Goal: Information Seeking & Learning: Learn about a topic

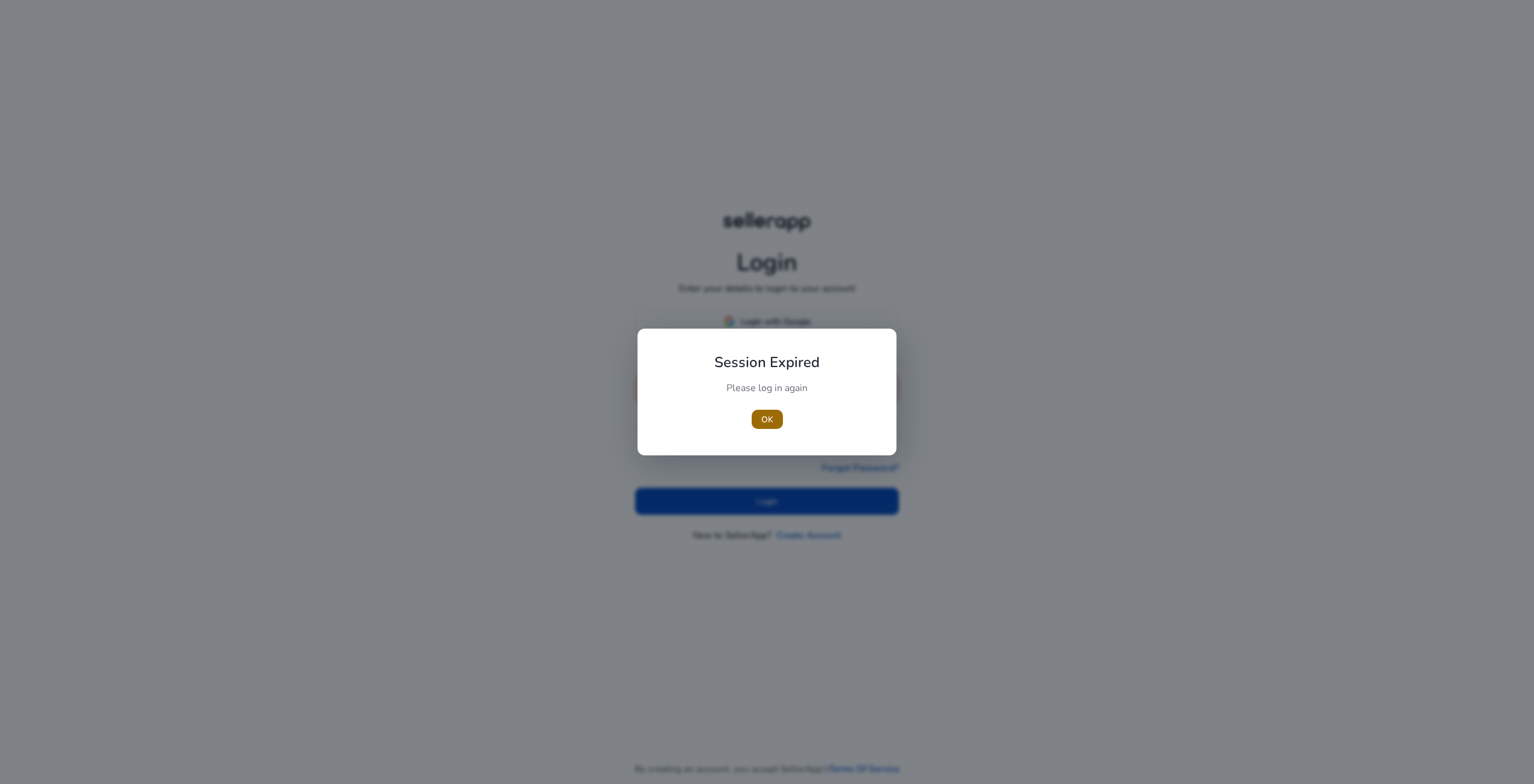
type input "**********"
click at [774, 424] on span "button" at bounding box center [767, 419] width 31 height 29
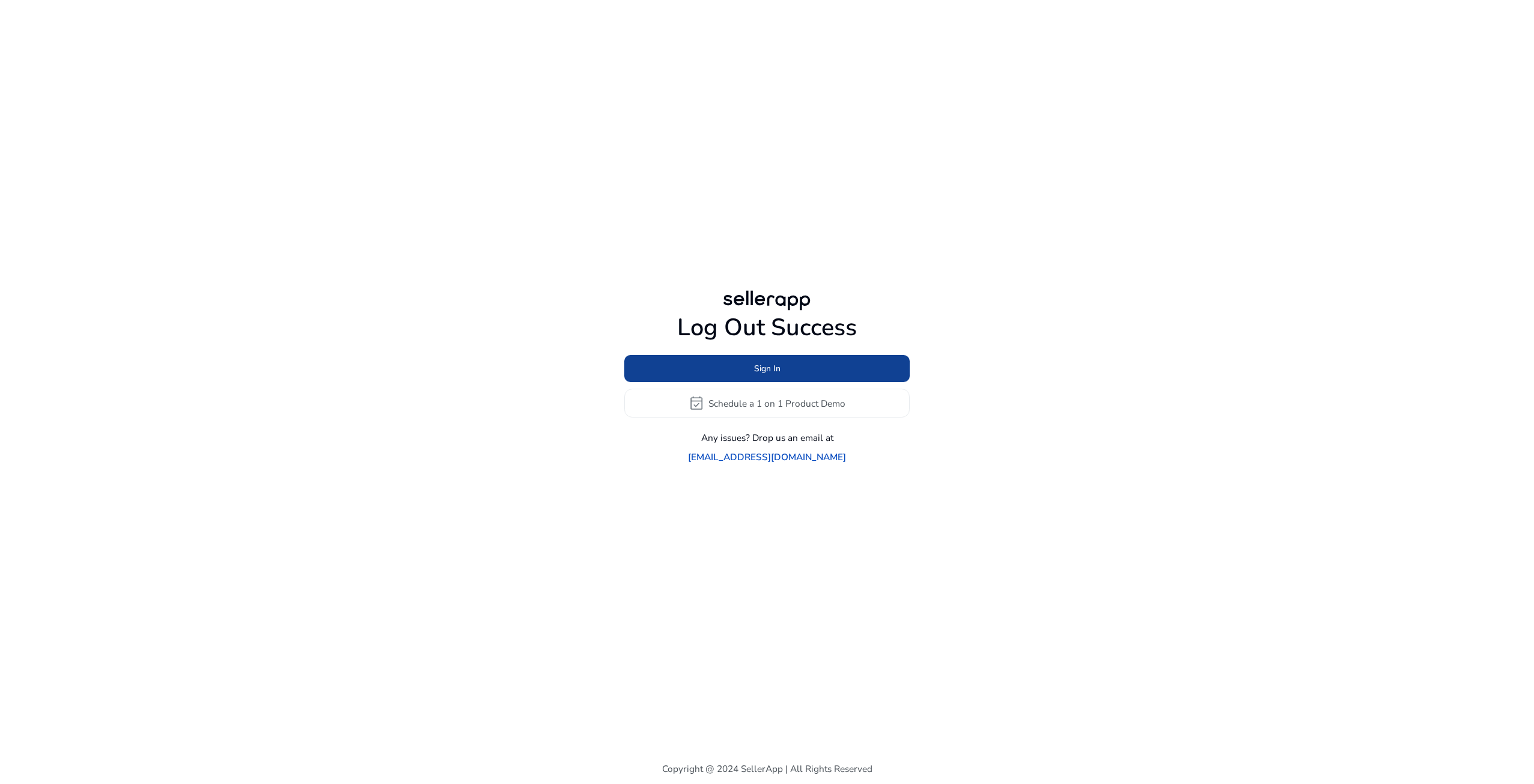
click at [792, 382] on span at bounding box center [767, 369] width 285 height 29
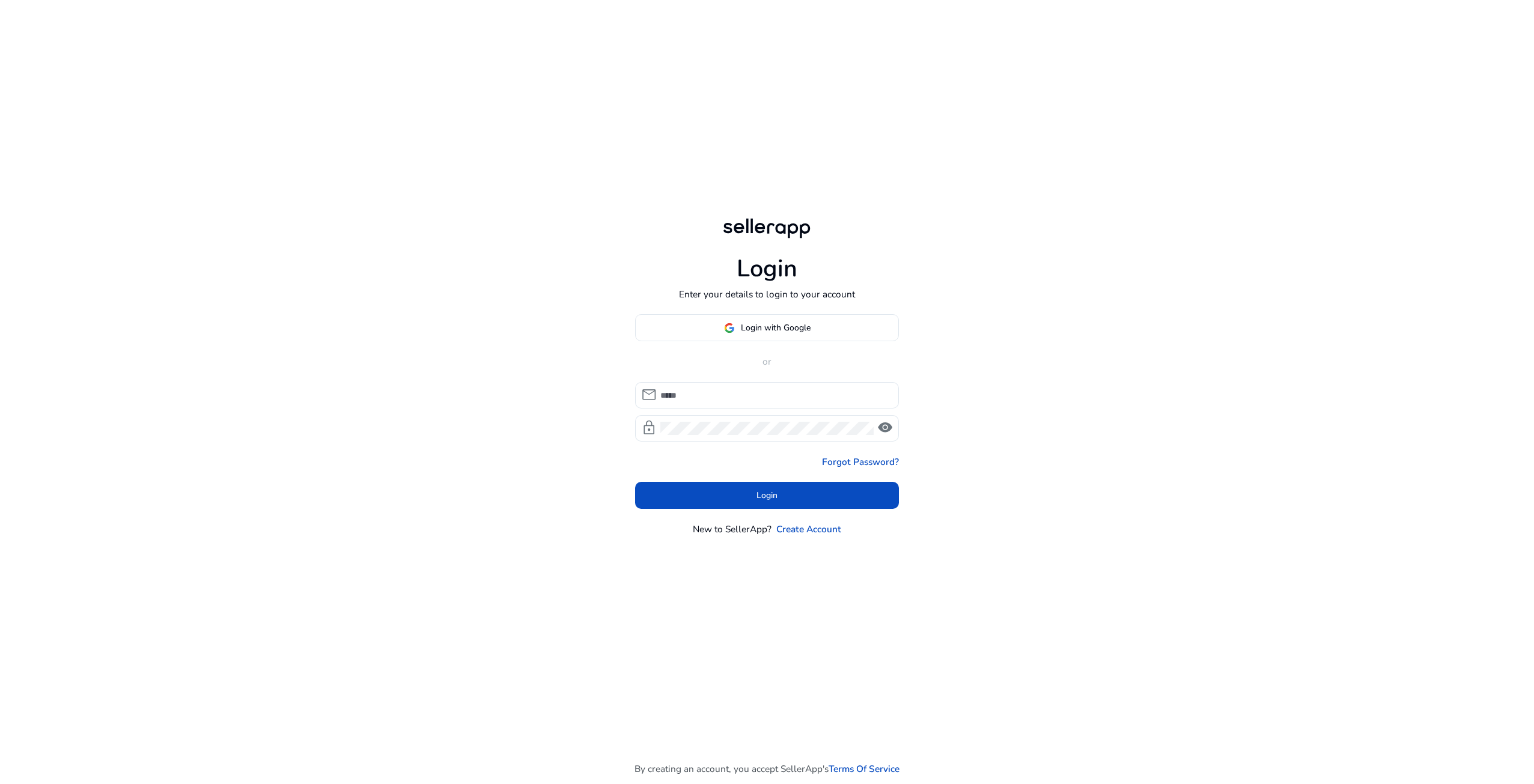
type input "**********"
click at [804, 491] on span at bounding box center [767, 495] width 264 height 29
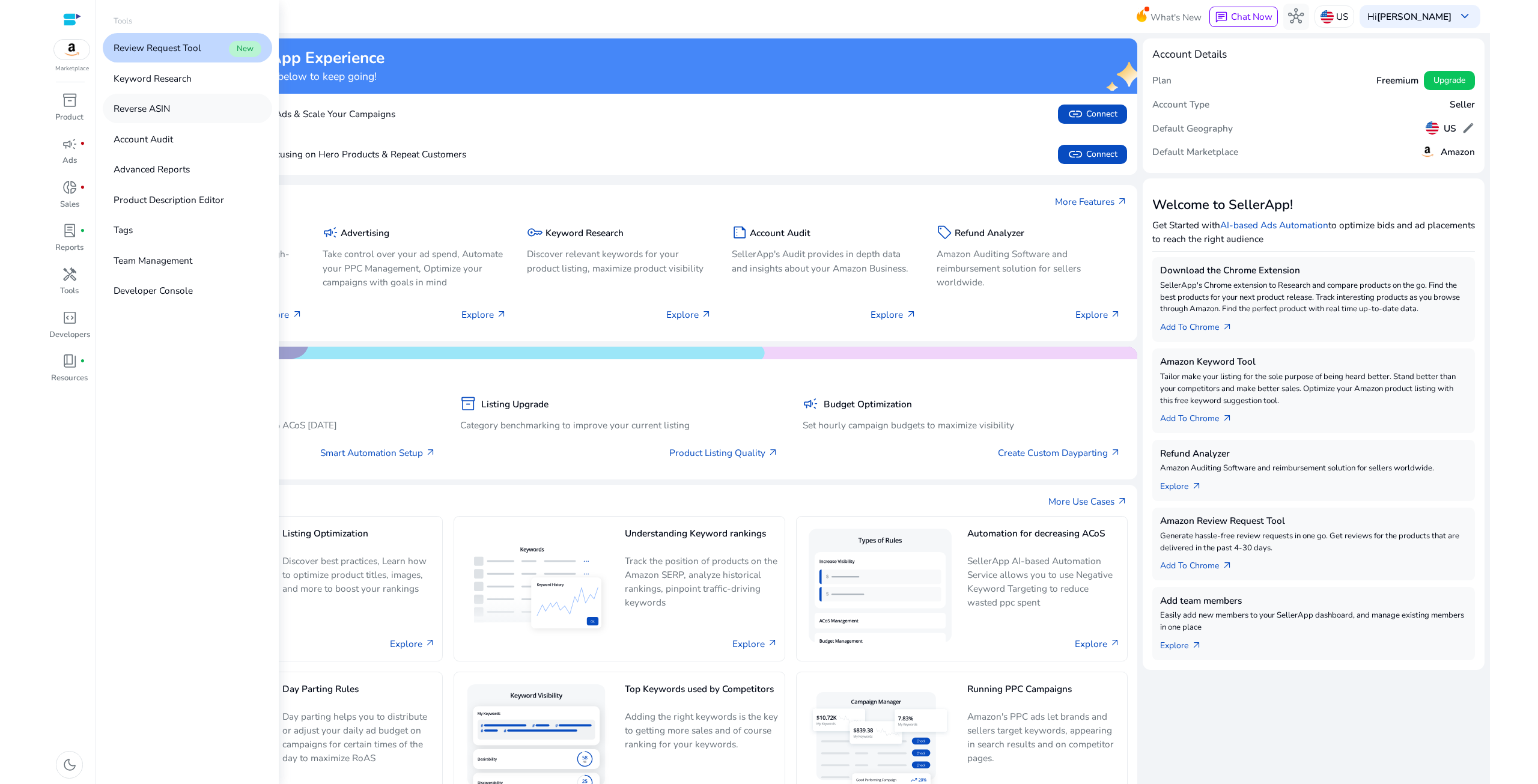
click at [151, 116] on link "Reverse ASIN" at bounding box center [188, 108] width 170 height 30
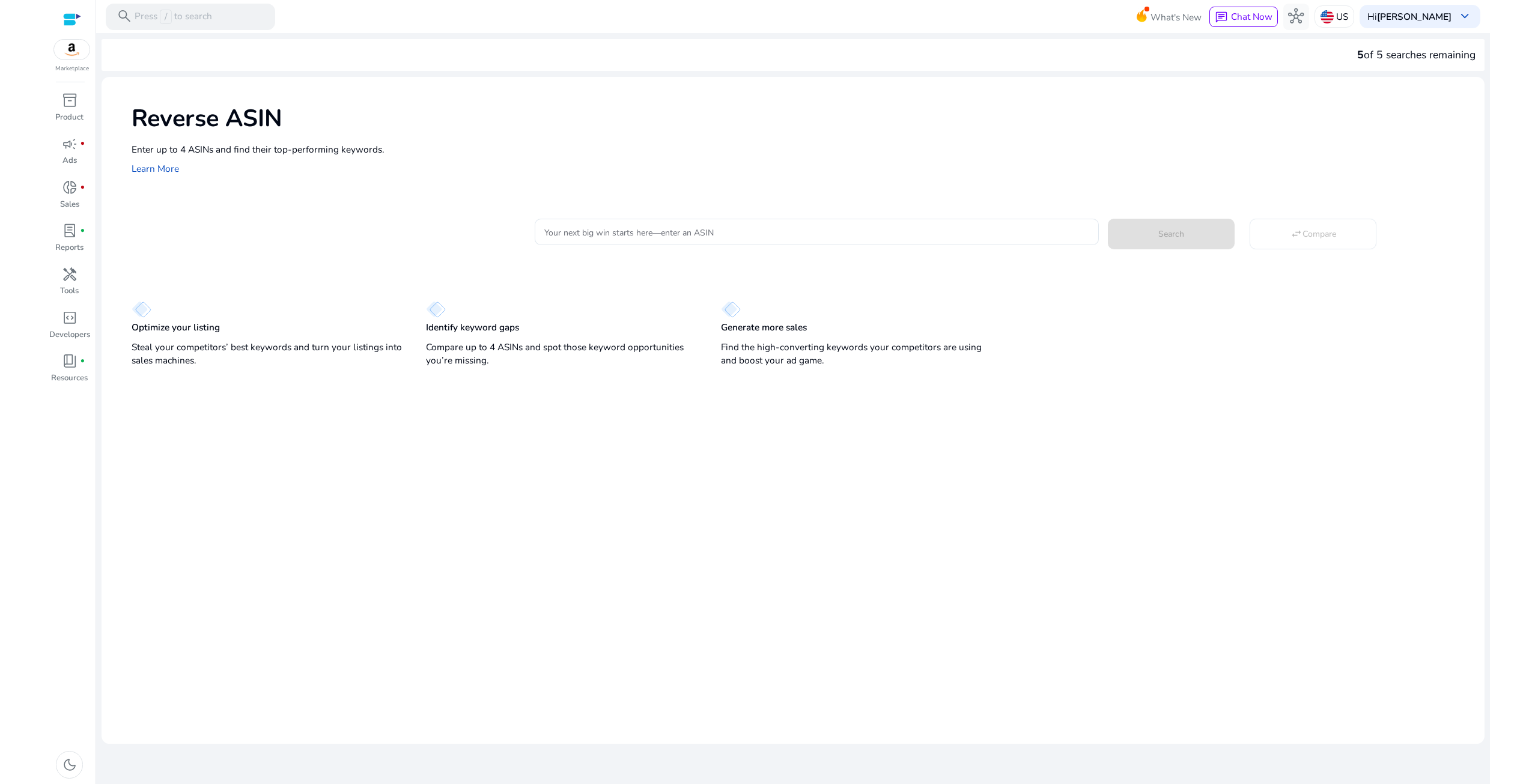
click at [581, 216] on div "Your next big win starts here—enter an ASIN Search swap_horiz Compare" at bounding box center [1005, 231] width 940 height 30
click at [584, 226] on input "Your next big win starts here—enter an ASIN" at bounding box center [817, 232] width 545 height 13
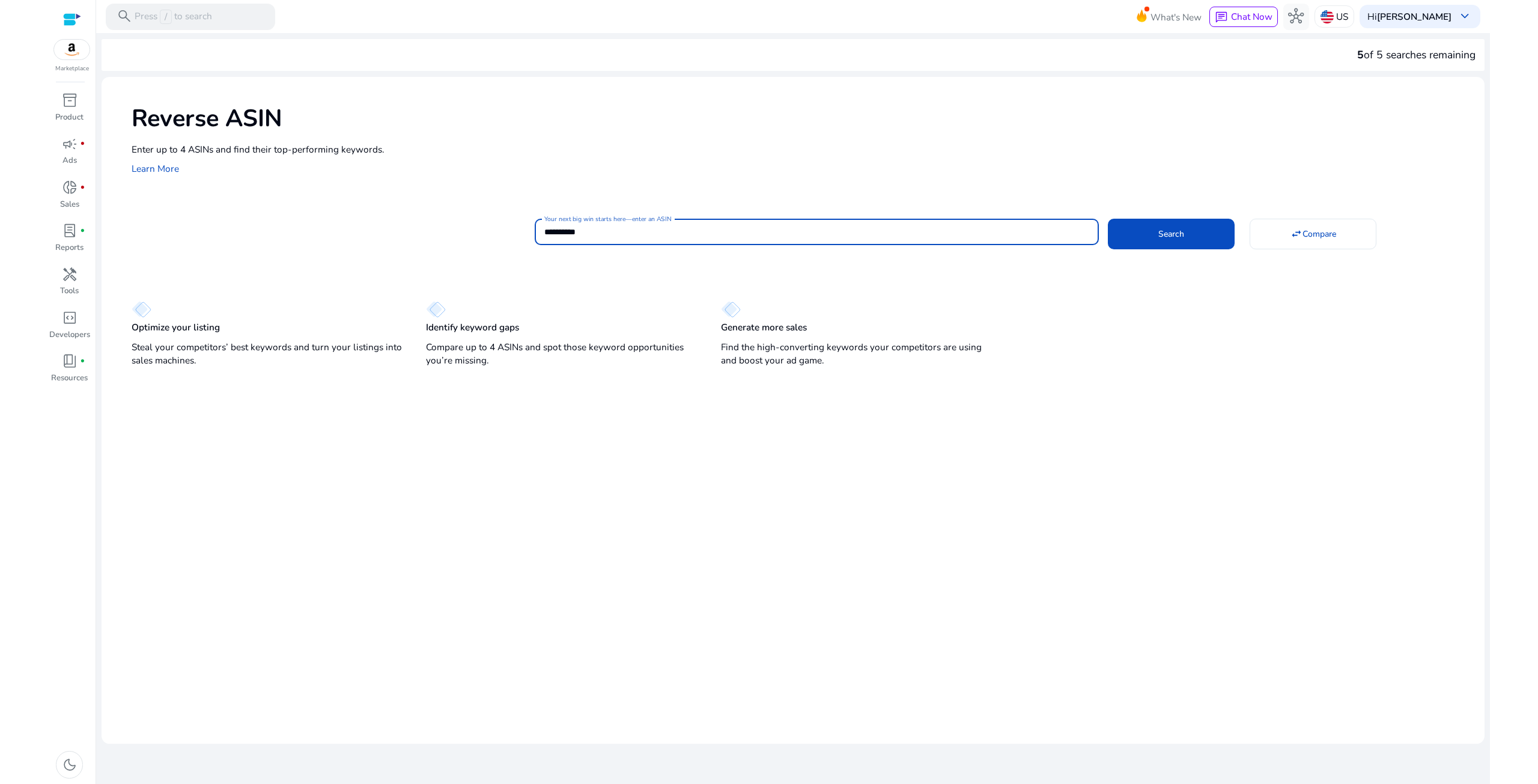
type input "**********"
click at [1108, 219] on button "Search" at bounding box center [1172, 234] width 127 height 30
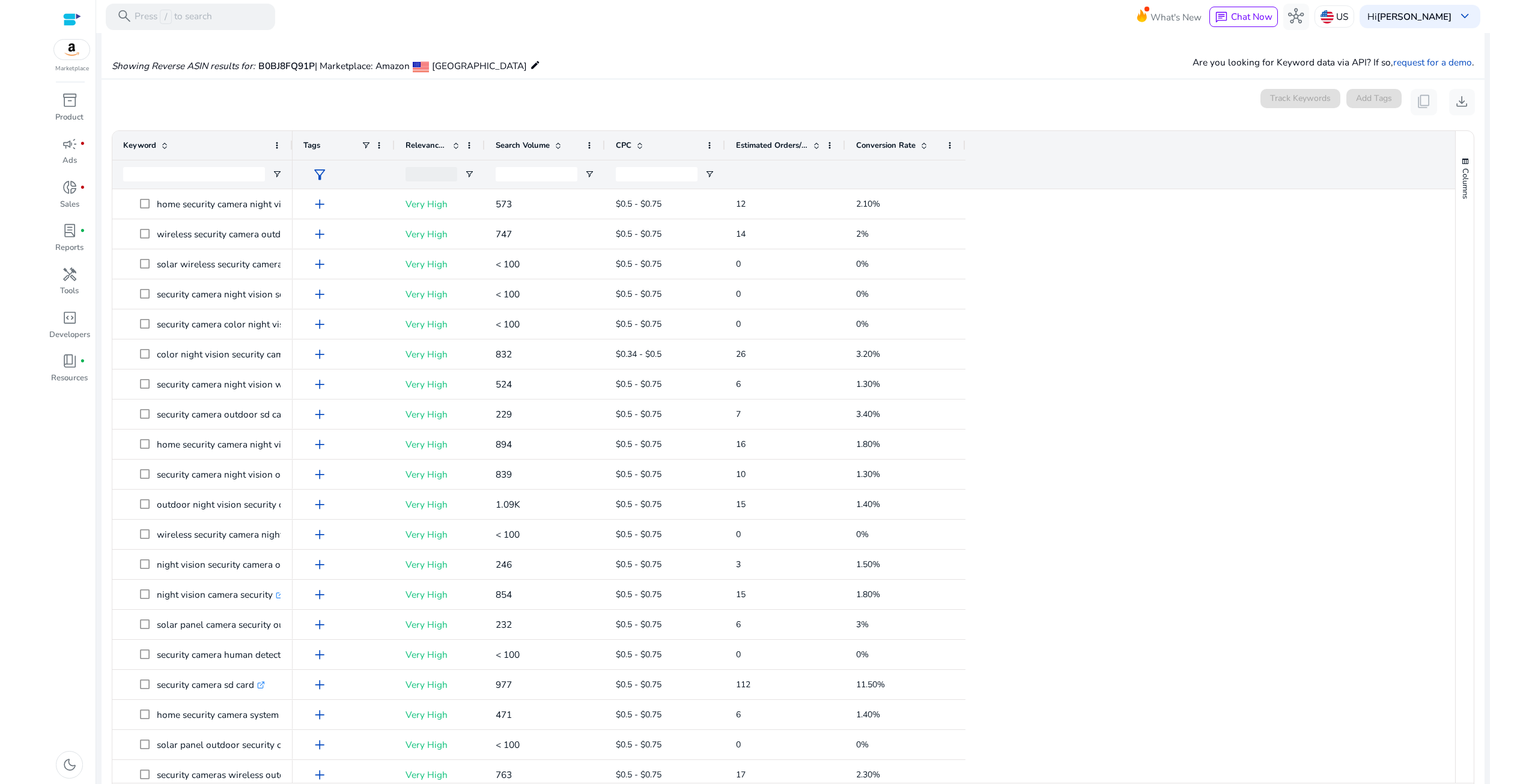
scroll to position [132, 0]
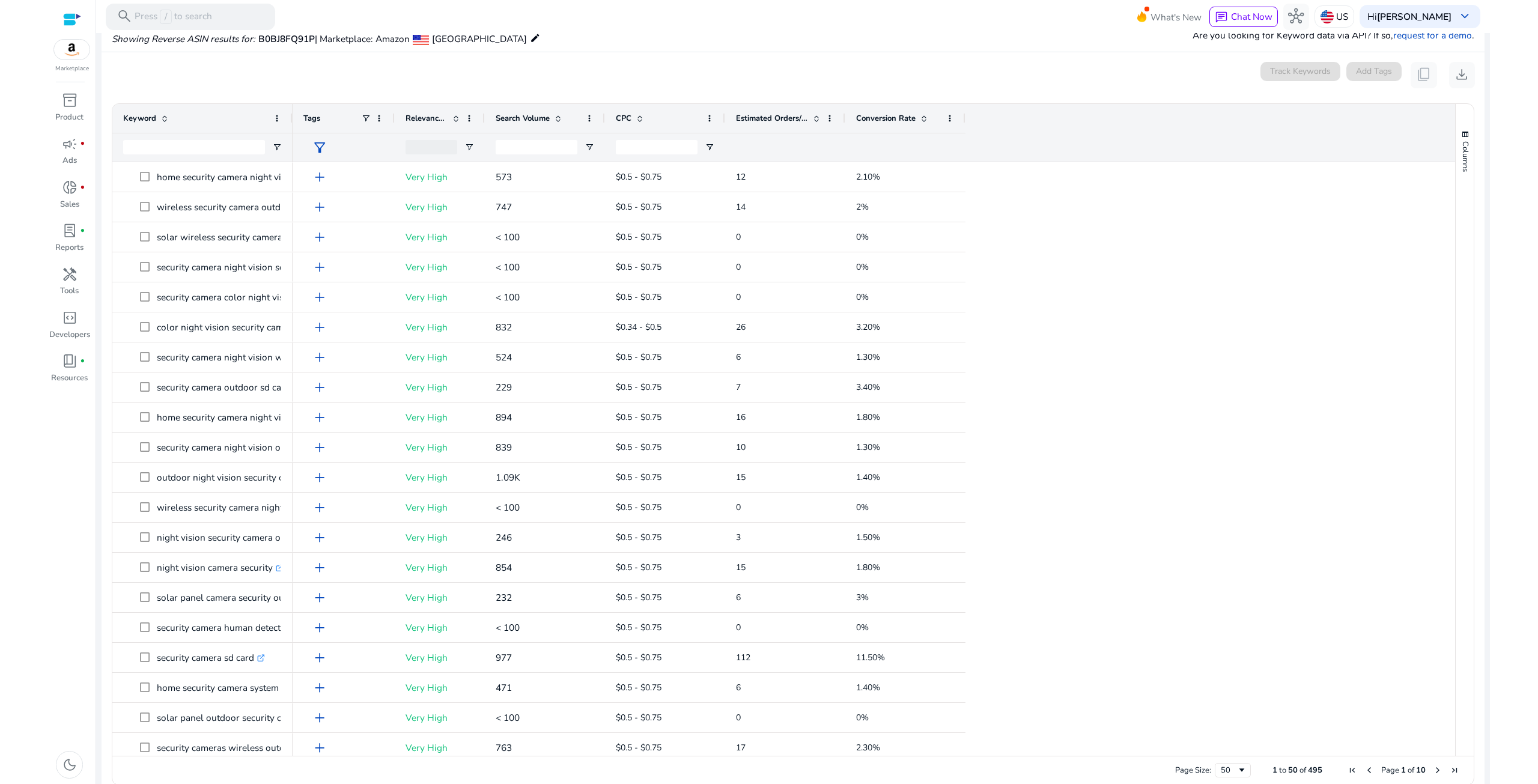
click at [553, 117] on span at bounding box center [556, 118] width 13 height 10
click at [550, 117] on span at bounding box center [556, 118] width 13 height 10
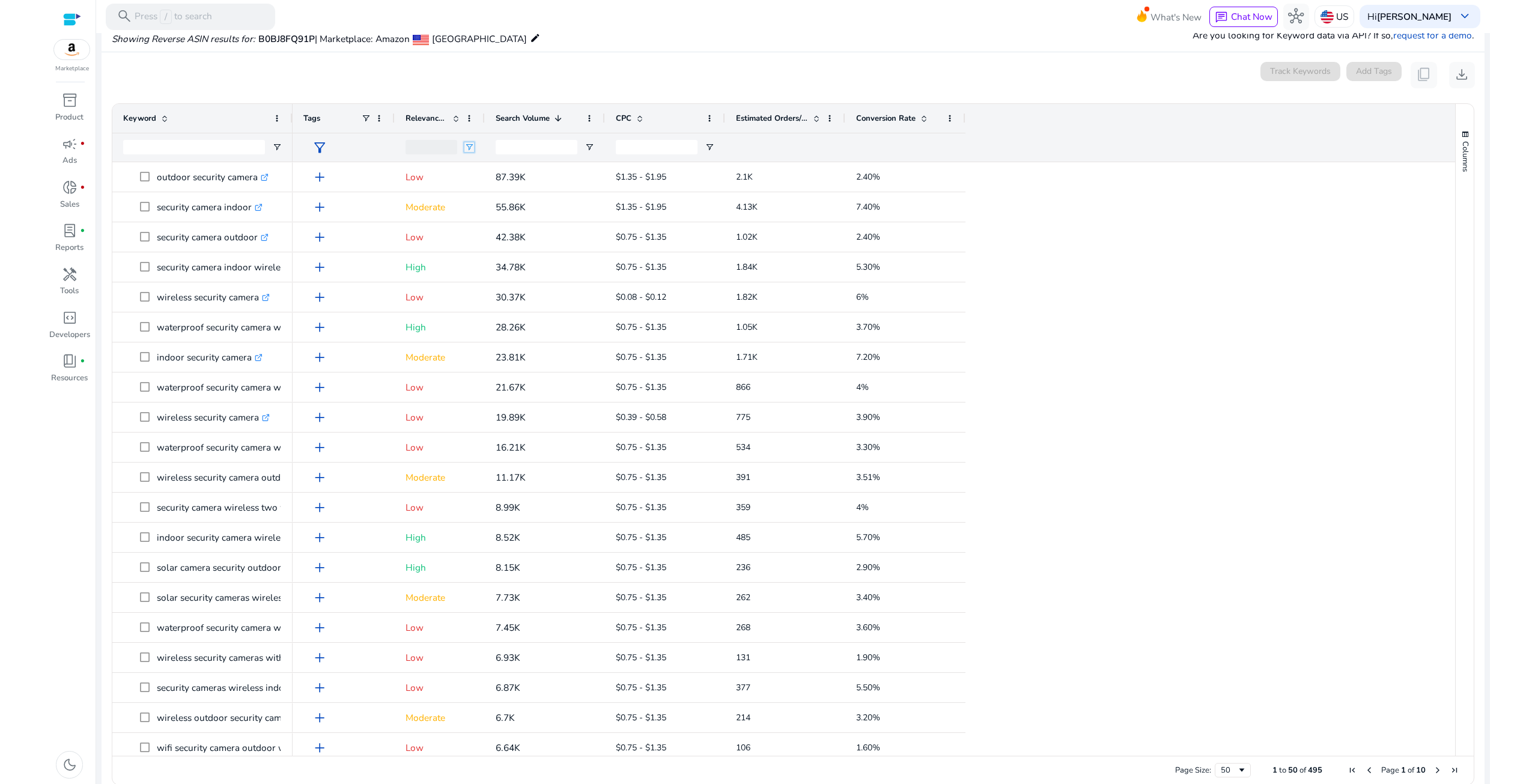
click at [469, 147] on span "Open Filter Menu" at bounding box center [469, 147] width 10 height 10
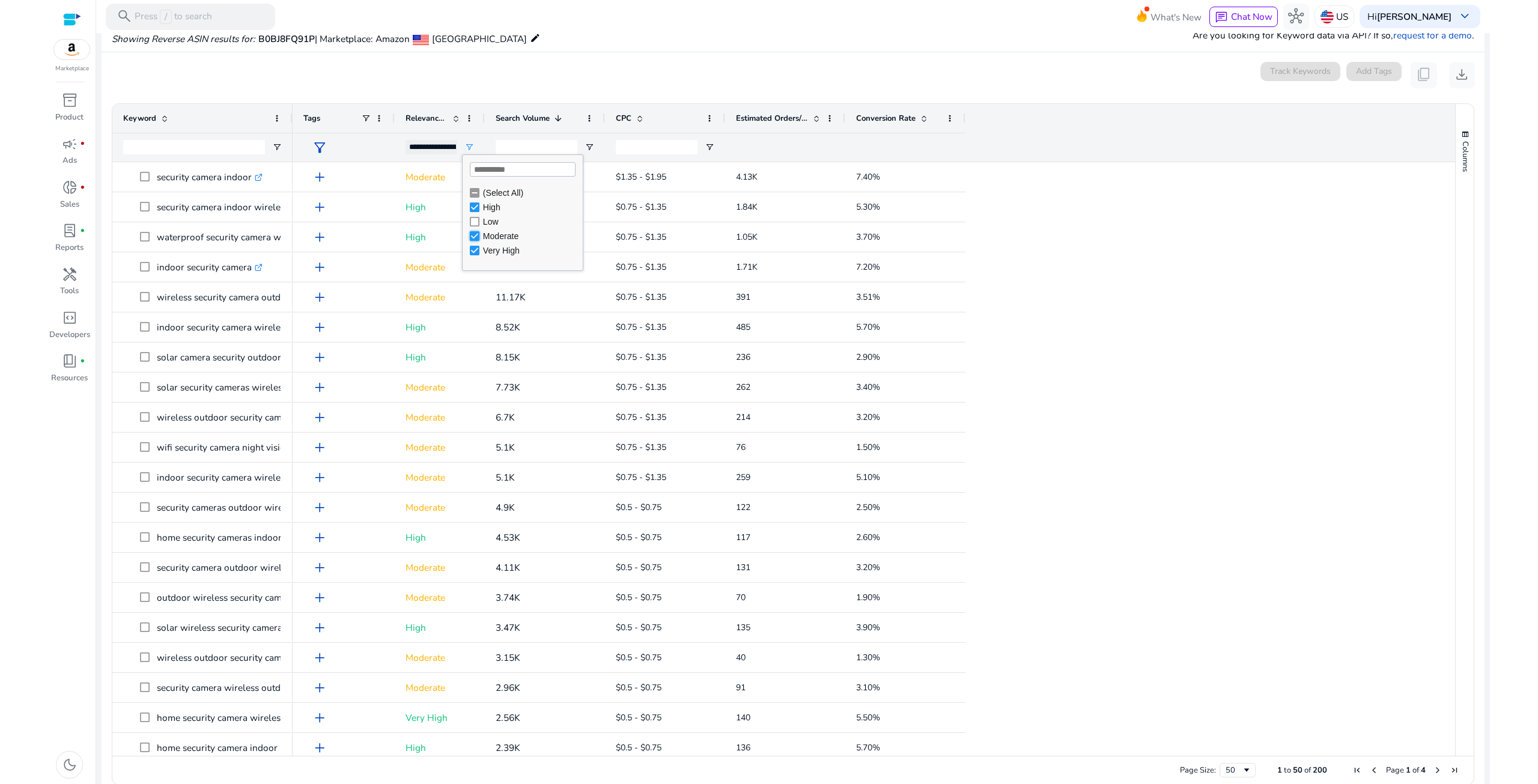
type input "**********"
click at [637, 42] on div "Showing Reverse ASIN results for: B0BJ8FQ91P | Marketplace: Amazon [GEOGRAPHIC_…" at bounding box center [792, 26] width 1383 height 51
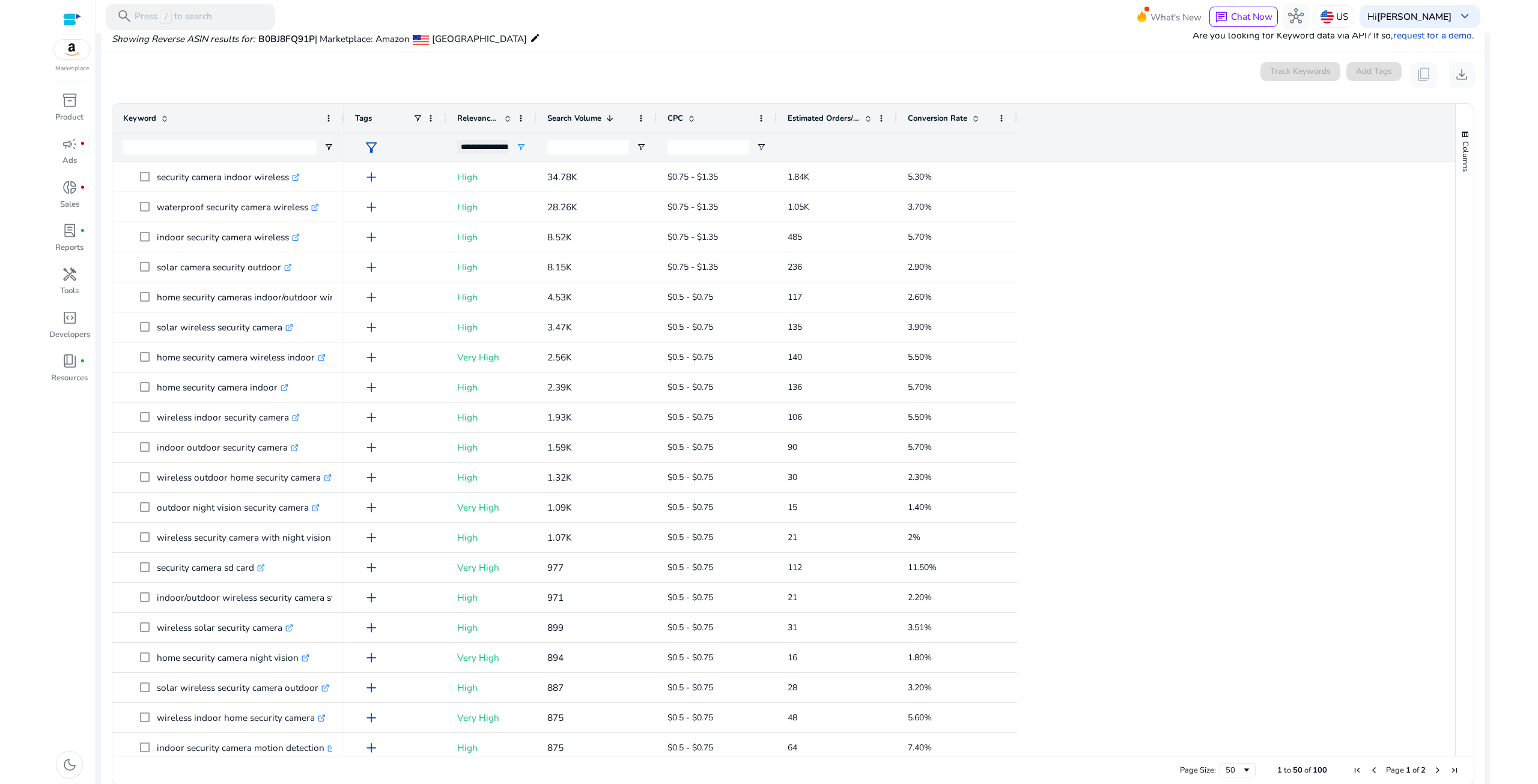
drag, startPoint x: 290, startPoint y: 117, endPoint x: 341, endPoint y: 133, distance: 53.5
click at [341, 133] on div "Keyword" at bounding box center [228, 132] width 232 height 58
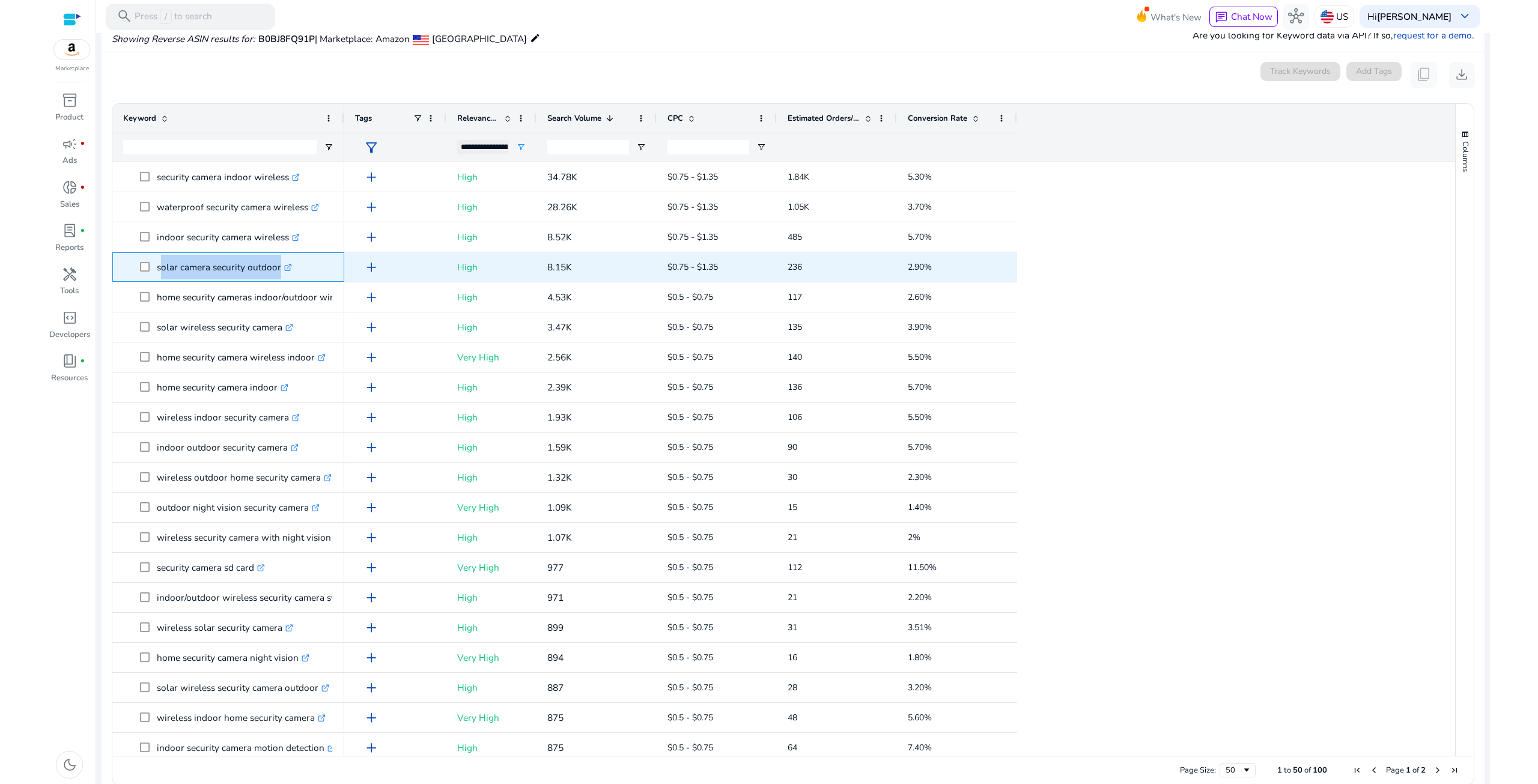
drag, startPoint x: 157, startPoint y: 267, endPoint x: 278, endPoint y: 264, distance: 121.0
click at [278, 264] on p "solar camera security outdoor .st0{fill:#2c8af8}" at bounding box center [224, 267] width 135 height 25
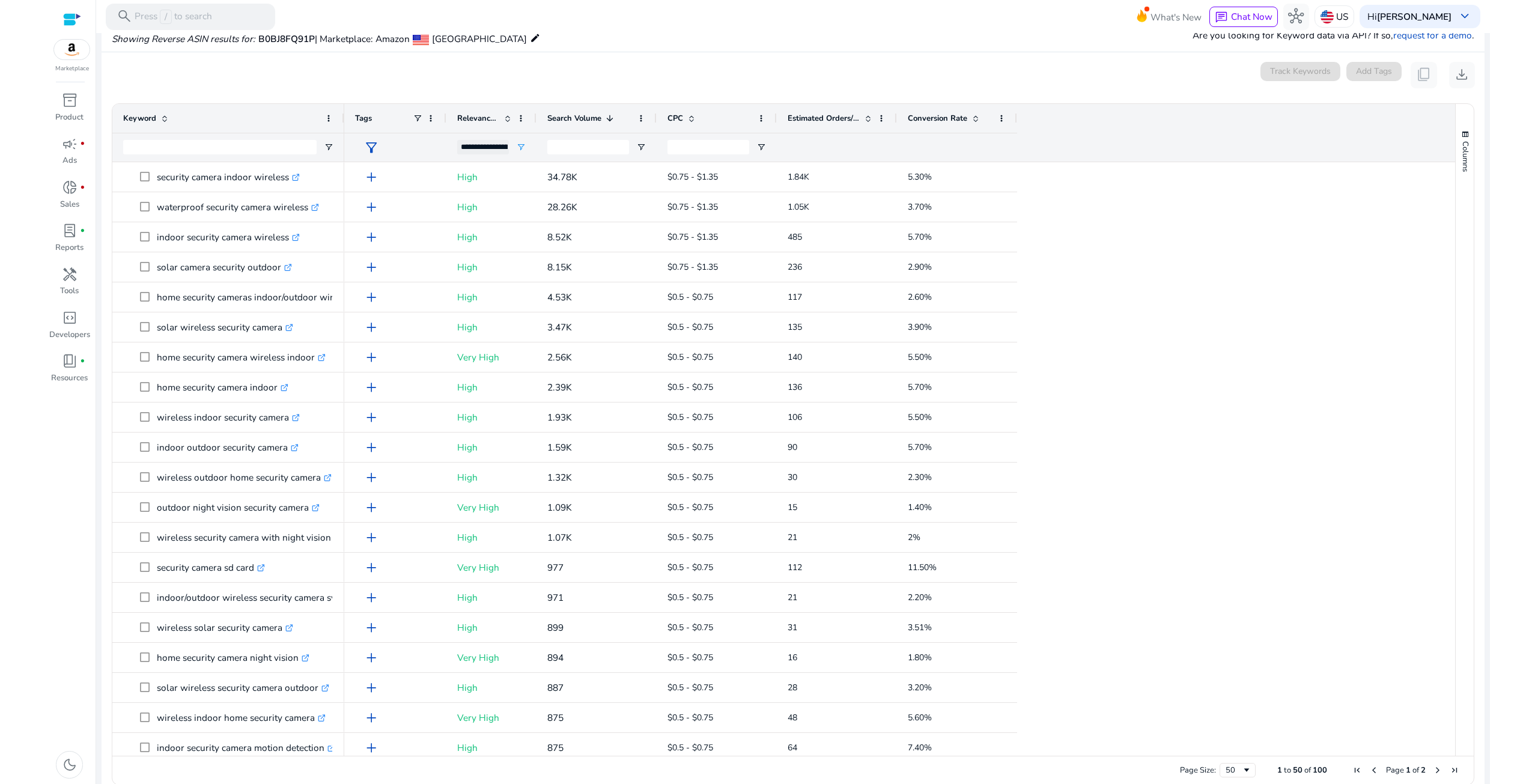
drag, startPoint x: 248, startPoint y: 67, endPoint x: 179, endPoint y: 200, distance: 149.8
click at [247, 67] on div "0 keyword(s) selected Track Keywords Add Tags content_copy download" at bounding box center [793, 75] width 1364 height 26
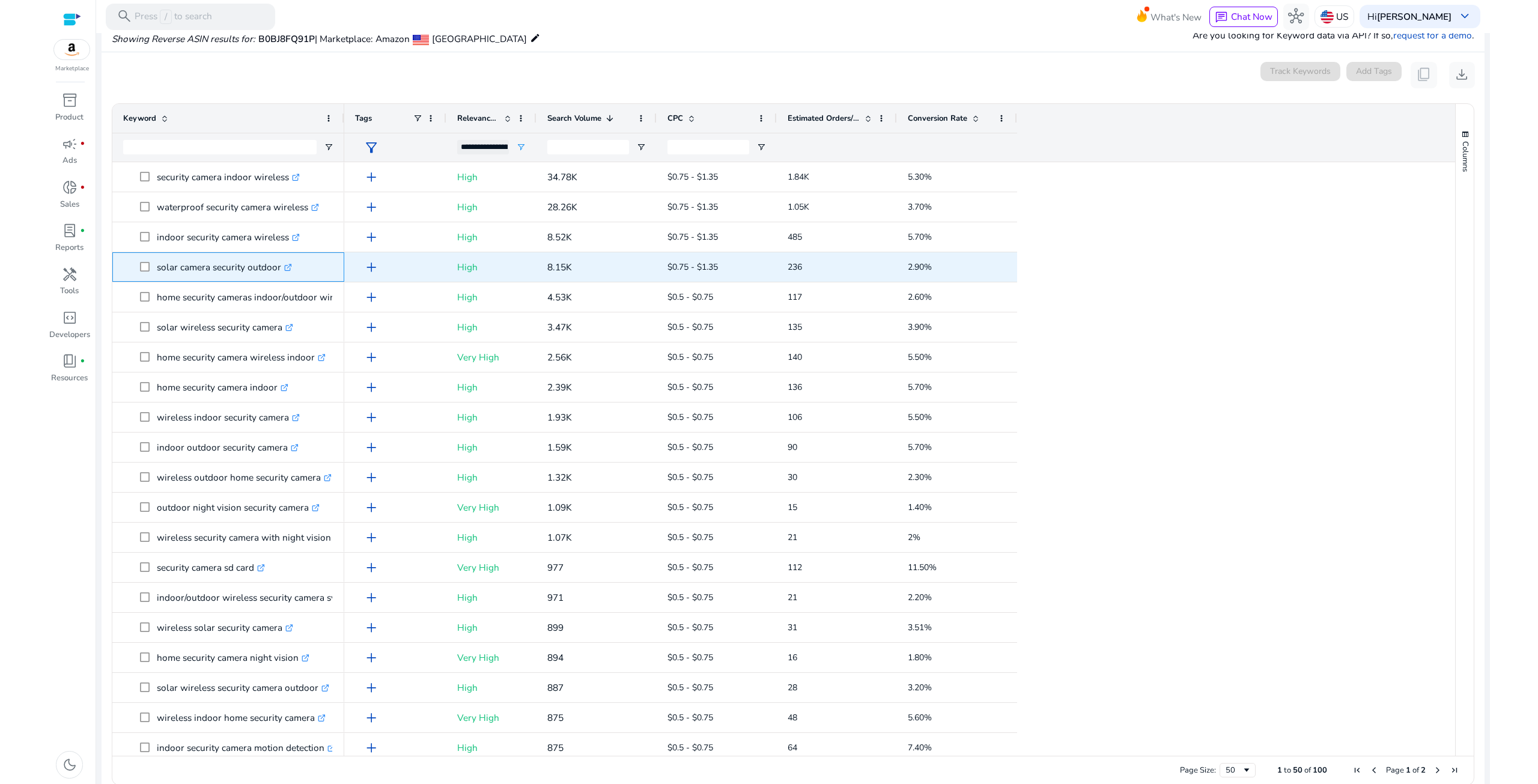
drag, startPoint x: 156, startPoint y: 266, endPoint x: 279, endPoint y: 272, distance: 123.1
click at [279, 272] on span "solar camera security outdoor .st0{fill:#2c8af8}" at bounding box center [237, 267] width 194 height 25
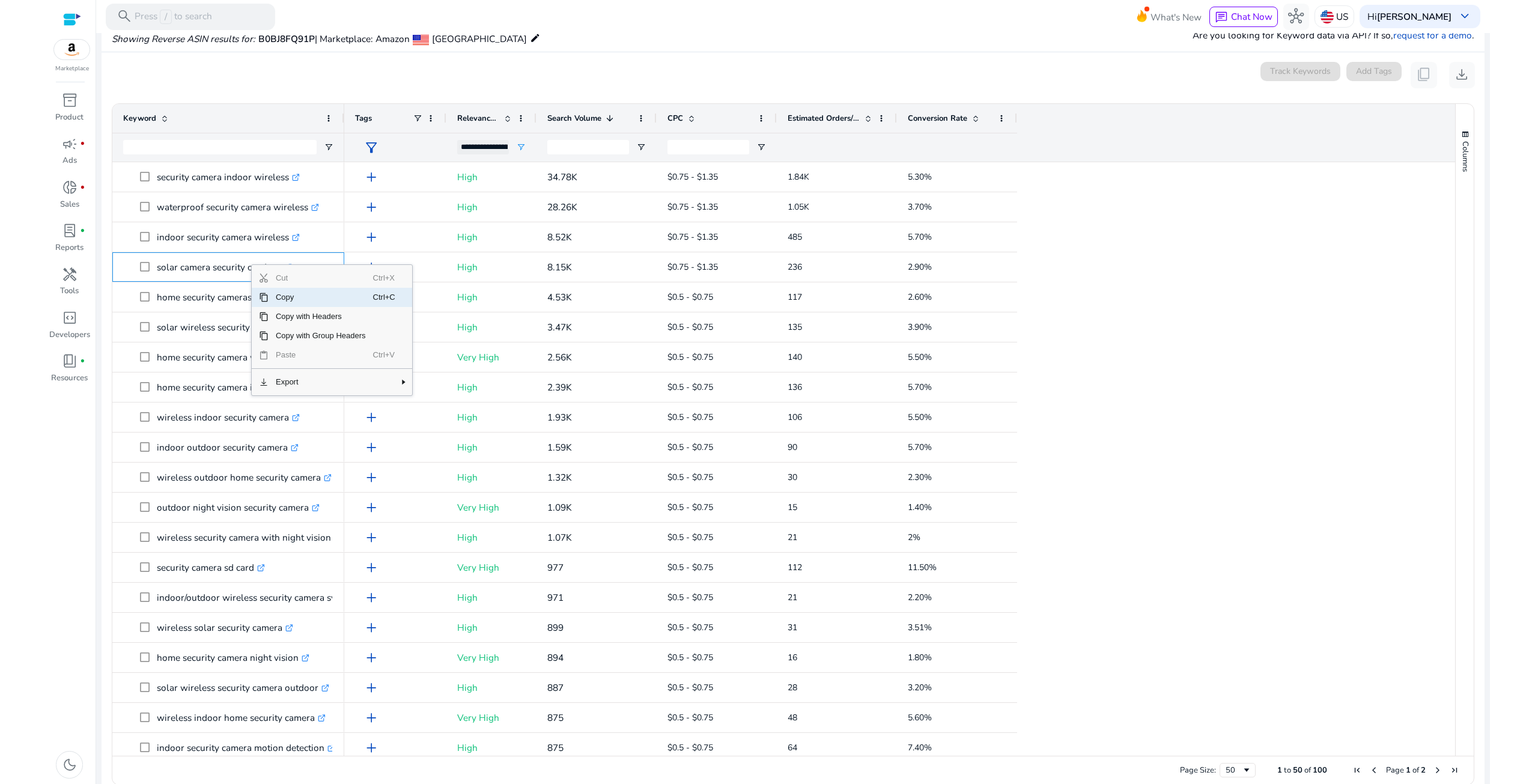
click at [272, 296] on span "Copy" at bounding box center [321, 297] width 104 height 19
